Goal: Find specific page/section: Find specific page/section

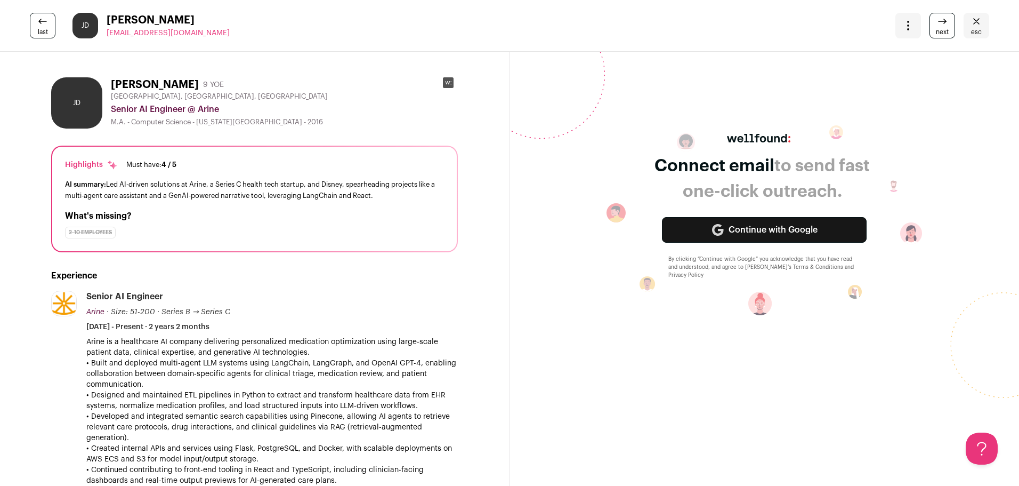
scroll to position [582, 0]
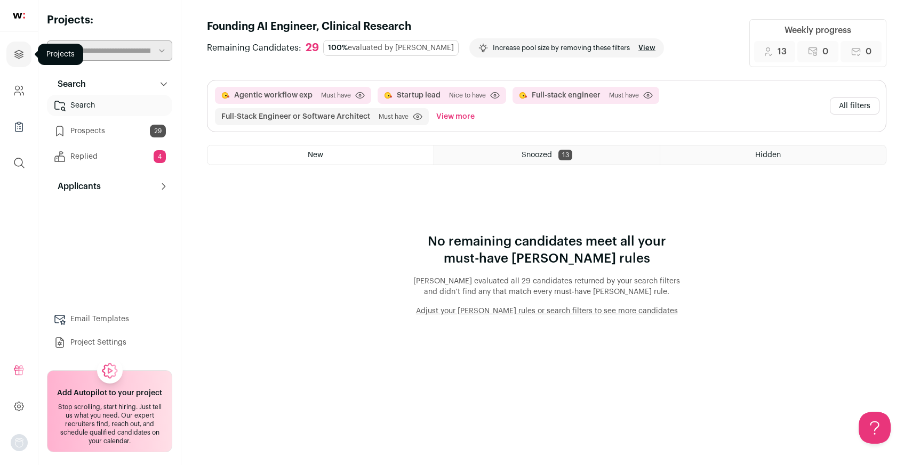
click at [18, 53] on icon "Projects" at bounding box center [19, 54] width 12 height 13
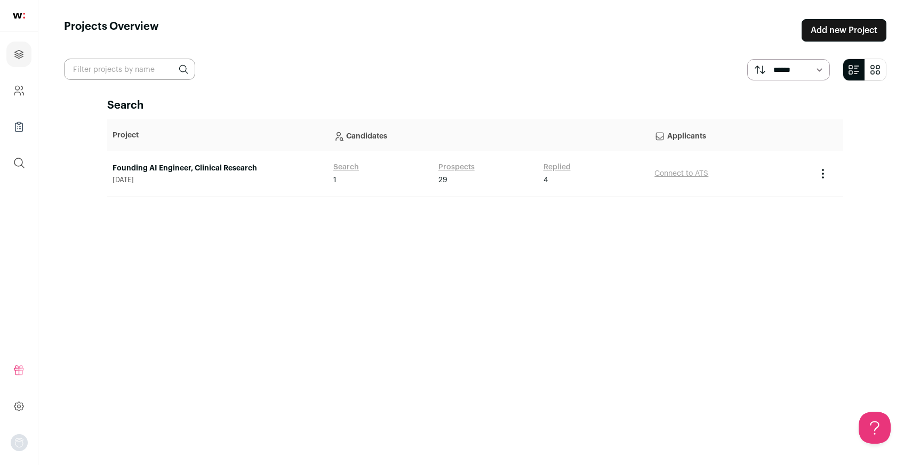
click at [190, 170] on link "Founding AI Engineer, Clinical Research" at bounding box center [217, 168] width 210 height 11
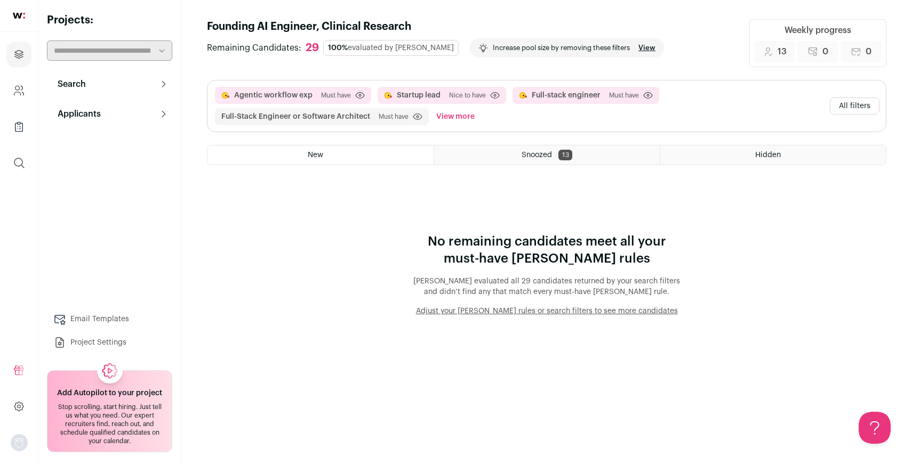
click at [27, 14] on link at bounding box center [19, 16] width 38 height 32
